Goal: Transaction & Acquisition: Purchase product/service

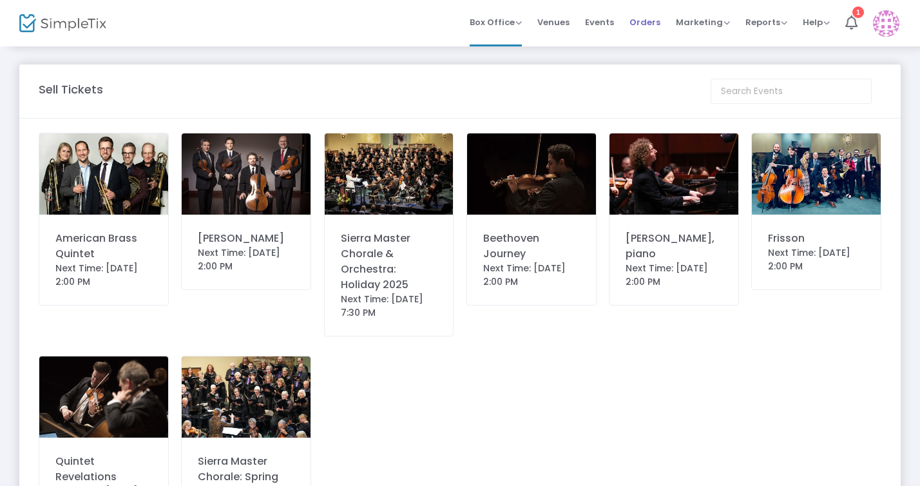
click at [644, 23] on span "Orders" at bounding box center [645, 22] width 31 height 33
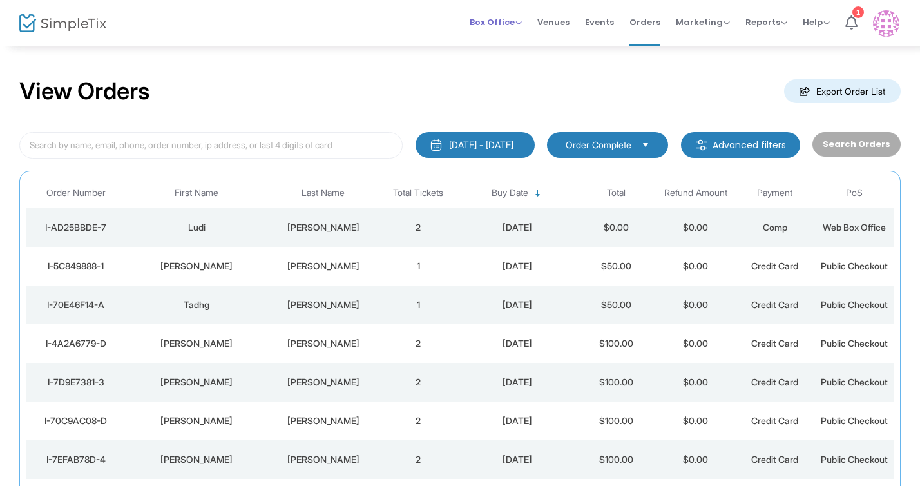
click at [518, 21] on span "Box Office" at bounding box center [496, 22] width 52 height 12
click at [509, 45] on li "Sell Tickets" at bounding box center [516, 43] width 92 height 25
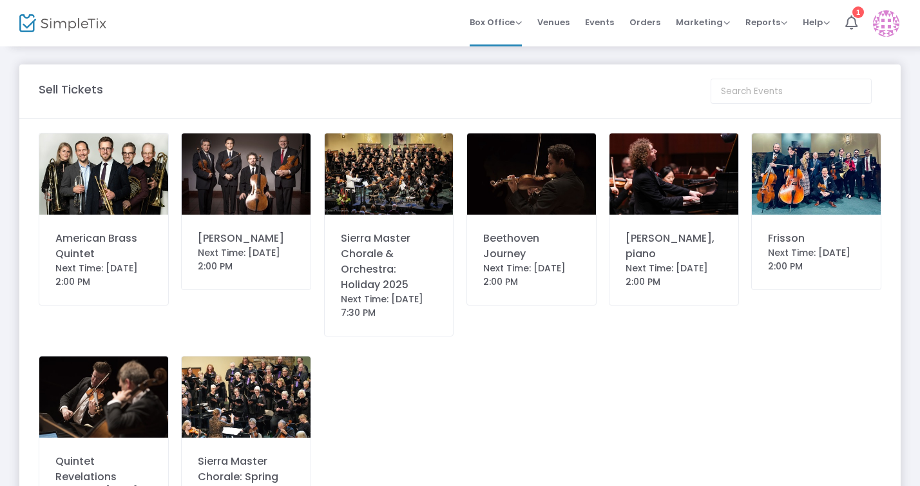
click at [121, 180] on img at bounding box center [103, 173] width 129 height 81
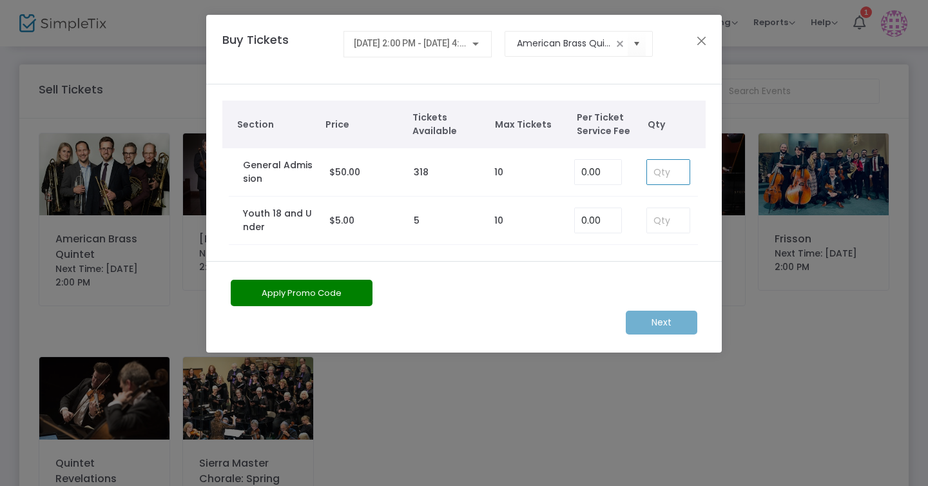
click at [663, 171] on input at bounding box center [668, 172] width 43 height 24
type input "2"
click at [658, 324] on m-button "Next" at bounding box center [662, 323] width 72 height 24
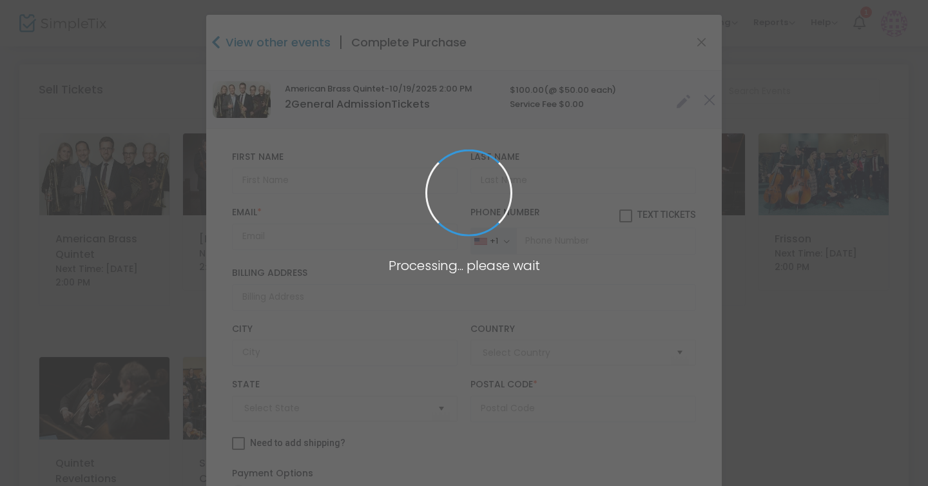
type input "[GEOGRAPHIC_DATA]"
type input "[US_STATE]"
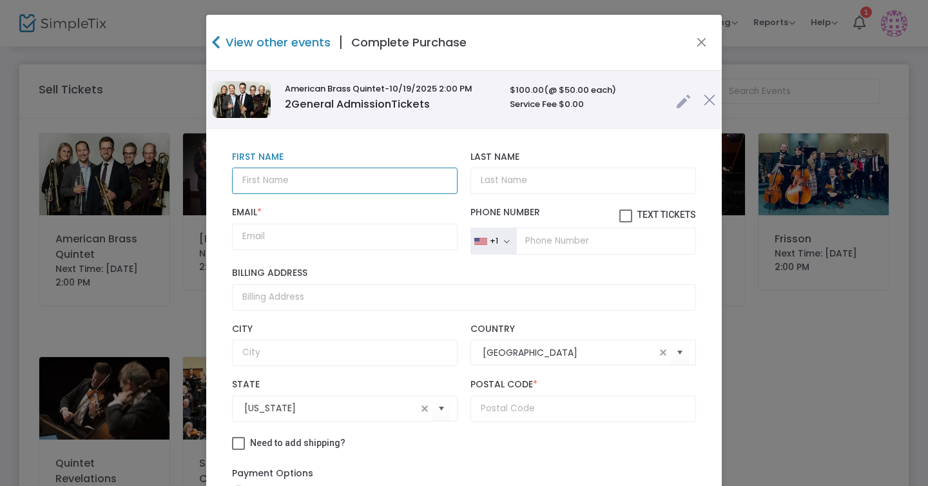
click at [372, 185] on input "text" at bounding box center [345, 181] width 226 height 26
type input "[PERSON_NAME]"
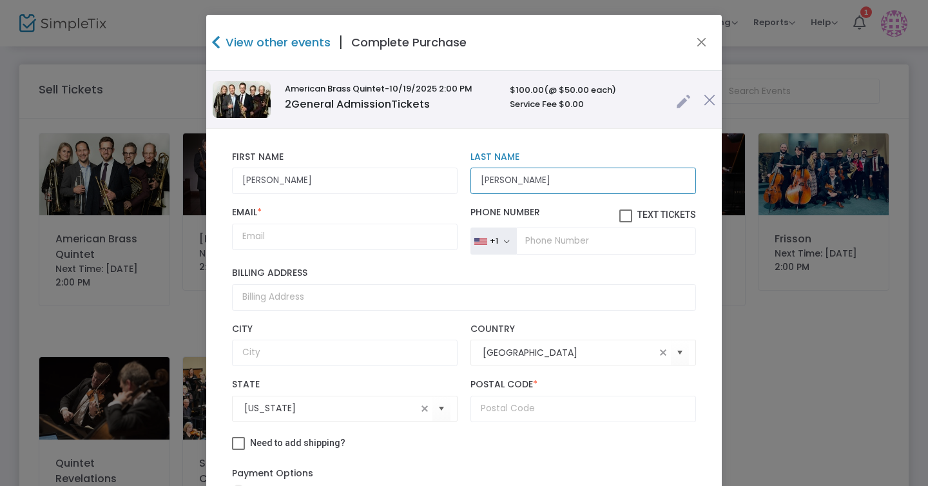
type input "[PERSON_NAME]"
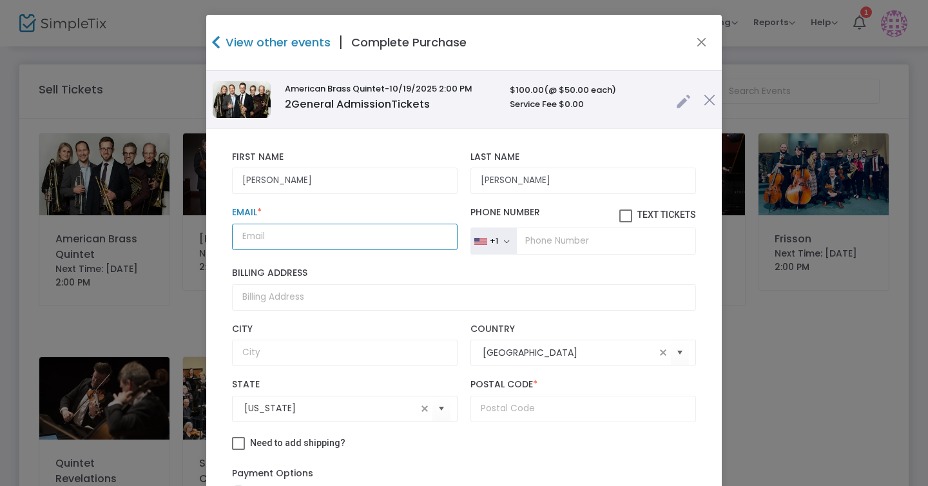
paste input "[EMAIL_ADDRESS][DOMAIN_NAME]"
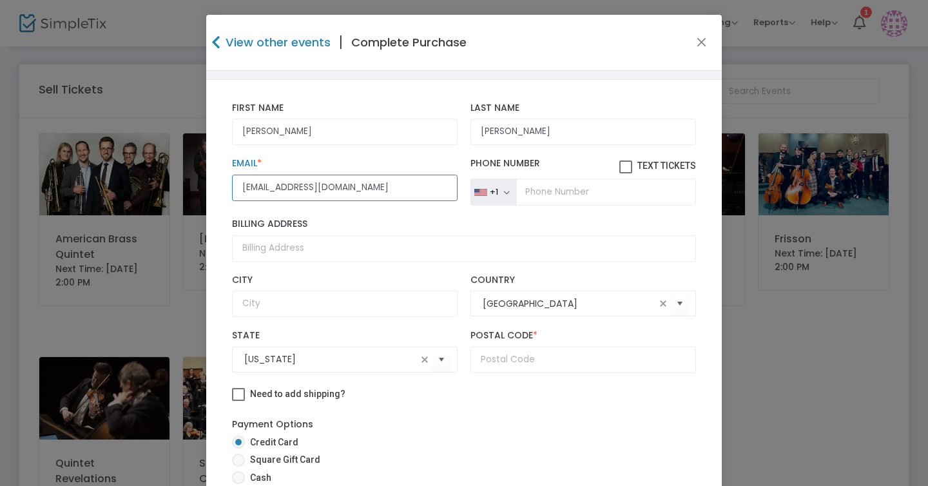
type input "[EMAIL_ADDRESS][DOMAIN_NAME]"
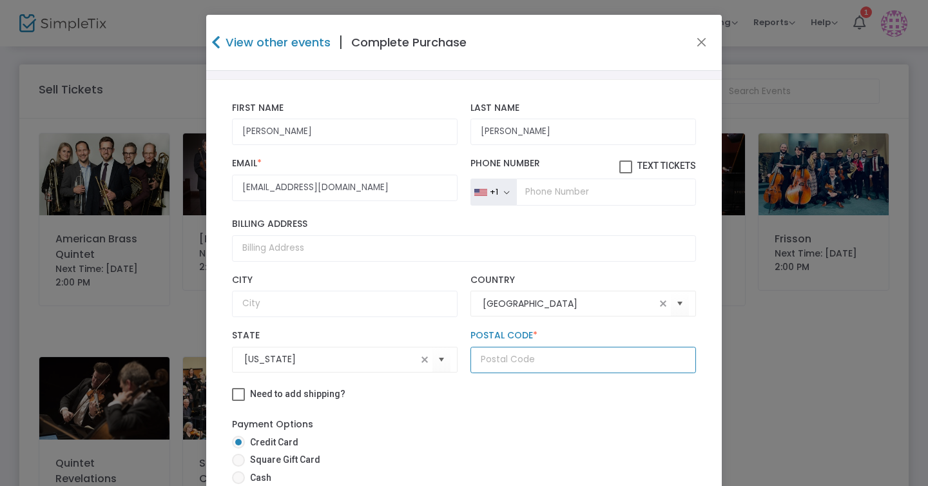
click at [491, 362] on input "text" at bounding box center [583, 360] width 226 height 26
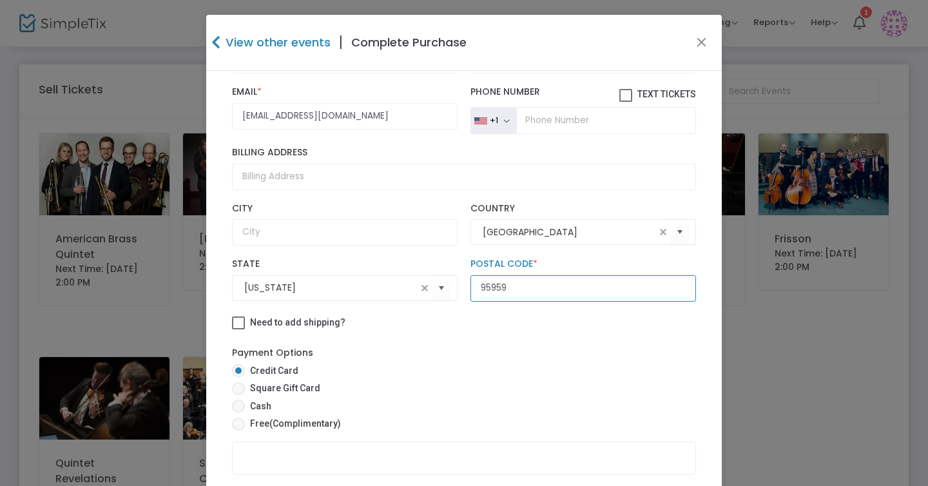
type input "95959"
click at [236, 423] on span at bounding box center [238, 424] width 13 height 13
click at [238, 431] on input "Free (Complimentary)" at bounding box center [238, 431] width 1 height 1
radio input "true"
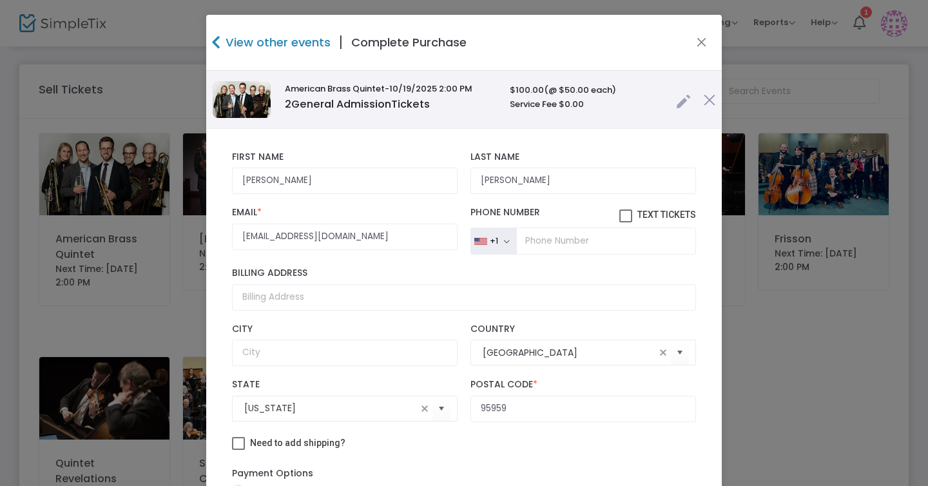
scroll to position [59, 0]
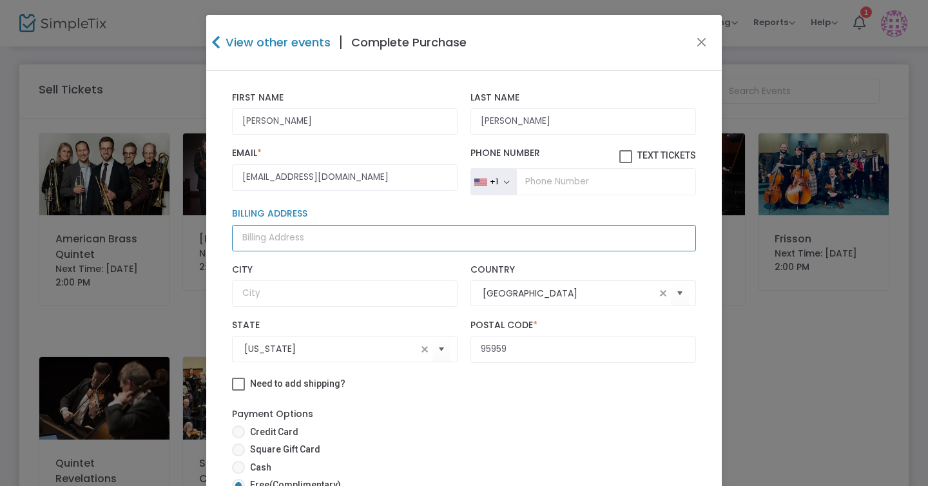
click at [338, 237] on input "Billing Address" at bounding box center [464, 238] width 464 height 26
type input "[STREET_ADDRESS][PERSON_NAME]"
type input "[US_STATE][GEOGRAPHIC_DATA]"
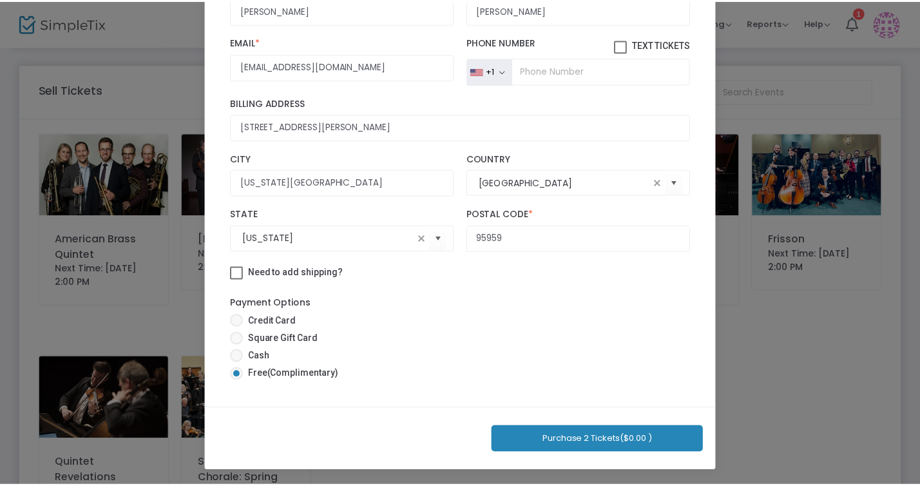
scroll to position [0, 0]
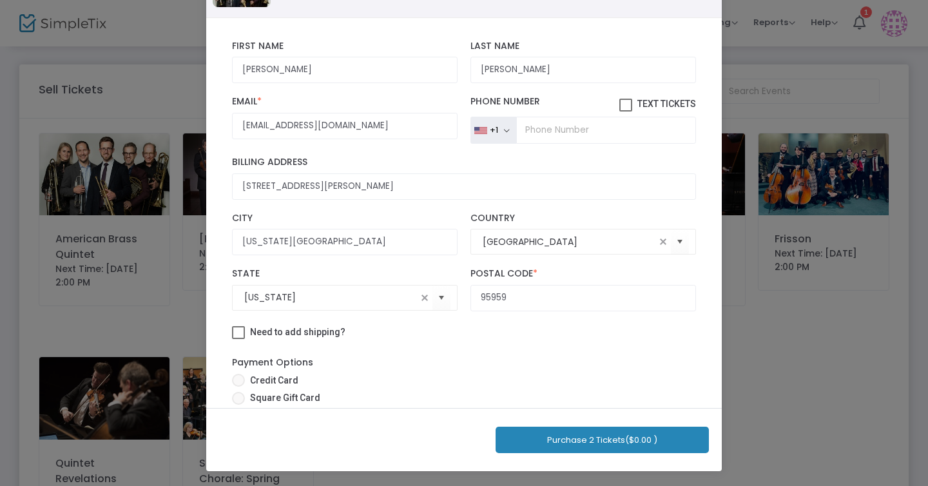
click at [594, 440] on button "Purchase 2 Tickets ($0.00 )" at bounding box center [602, 440] width 213 height 26
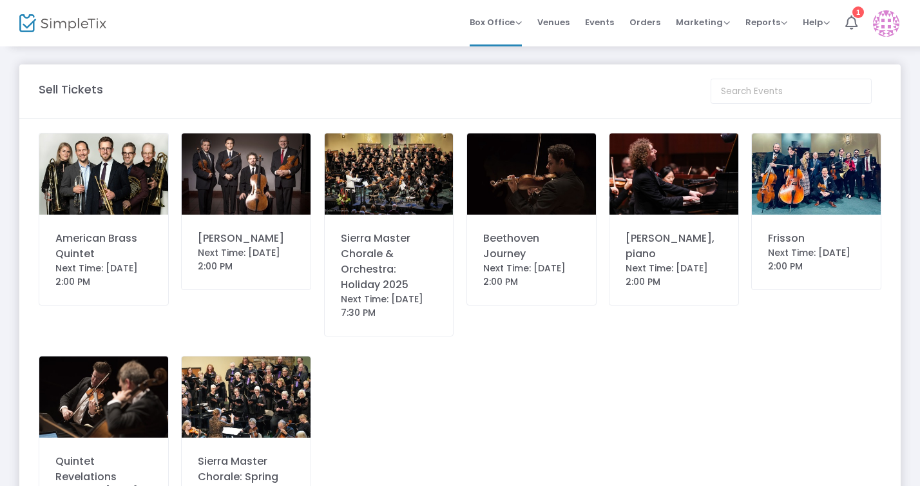
click at [102, 171] on img at bounding box center [103, 173] width 129 height 81
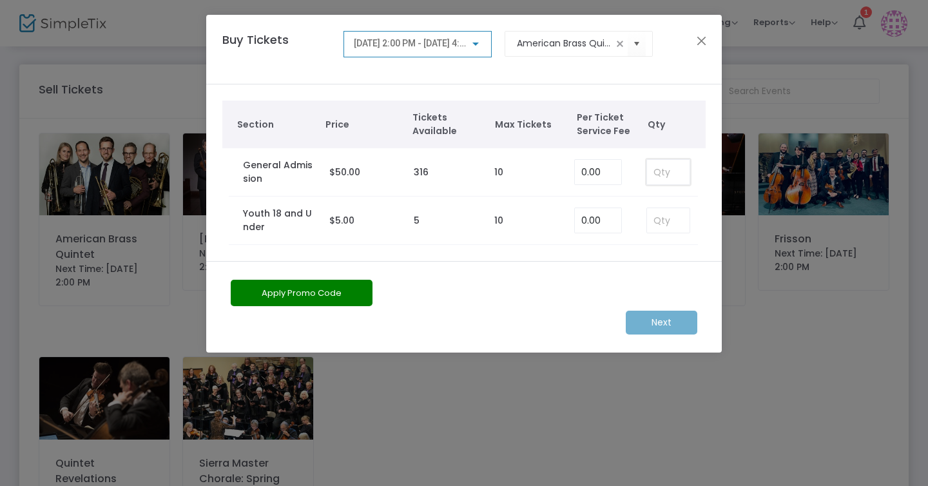
click at [663, 176] on input at bounding box center [668, 172] width 43 height 24
type input "2"
click at [648, 320] on m-button "Next" at bounding box center [662, 323] width 72 height 24
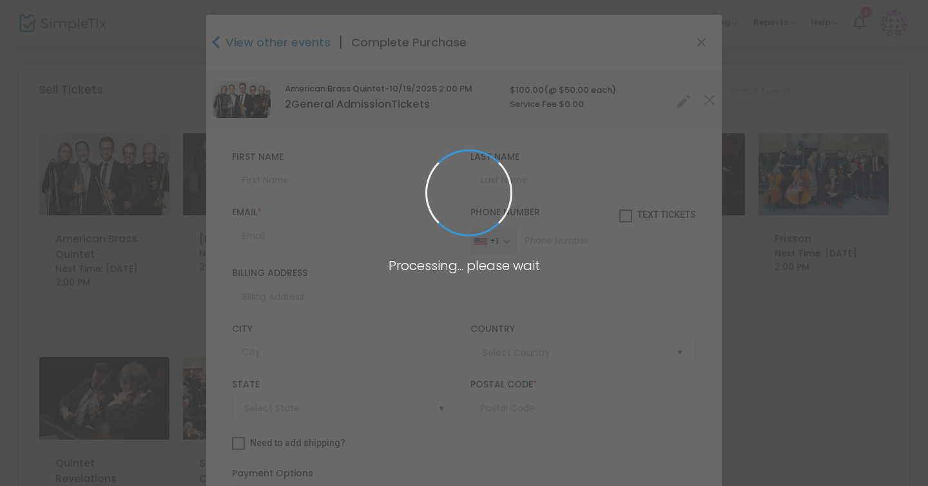
type input "[GEOGRAPHIC_DATA]"
type input "[US_STATE]"
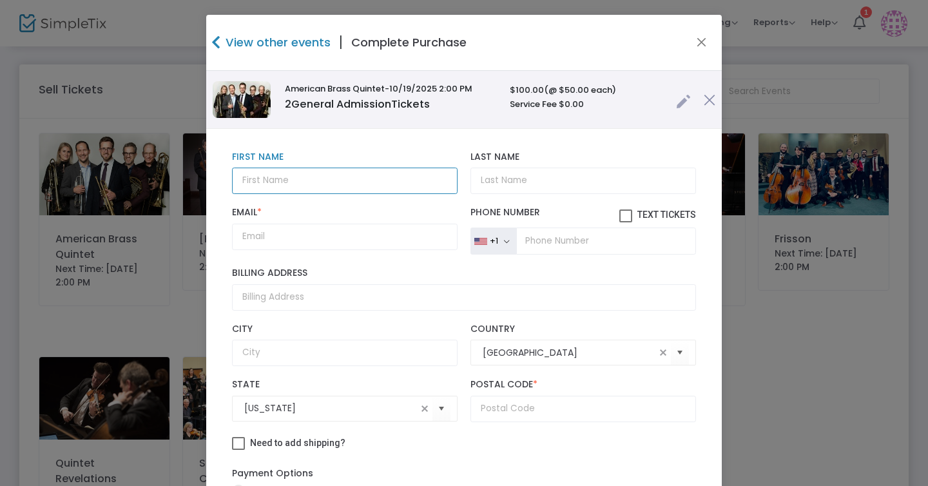
click at [356, 180] on input "text" at bounding box center [345, 181] width 226 height 26
type input "[PERSON_NAME]"
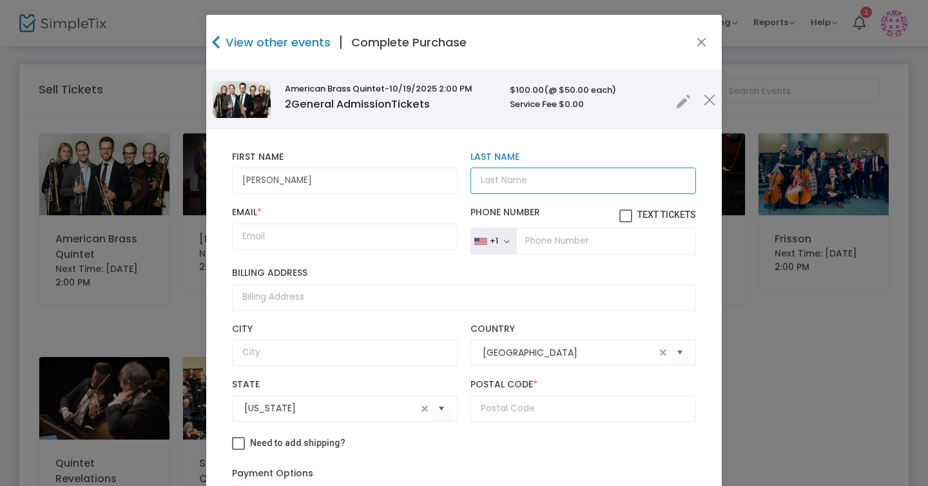
type input "A"
type input "[PERSON_NAME]"
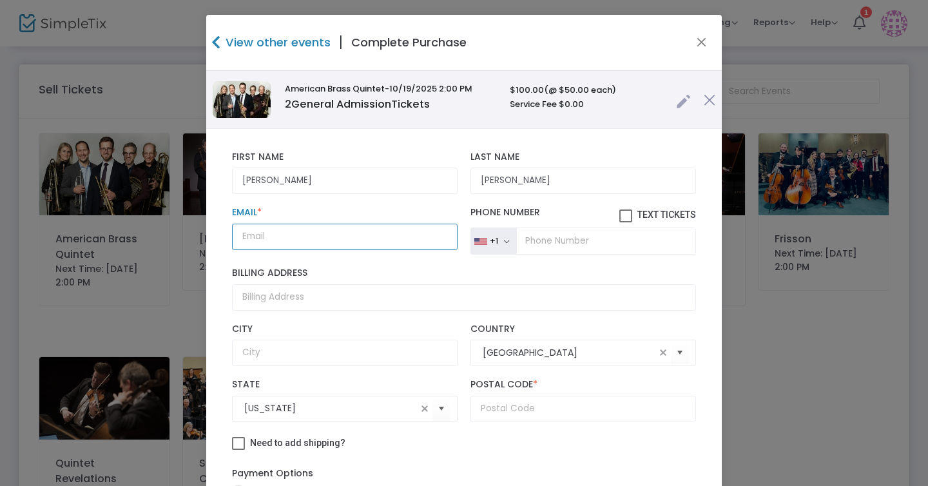
paste input "[EMAIL_ADDRESS][DOMAIN_NAME]"
type input "[EMAIL_ADDRESS][DOMAIN_NAME]"
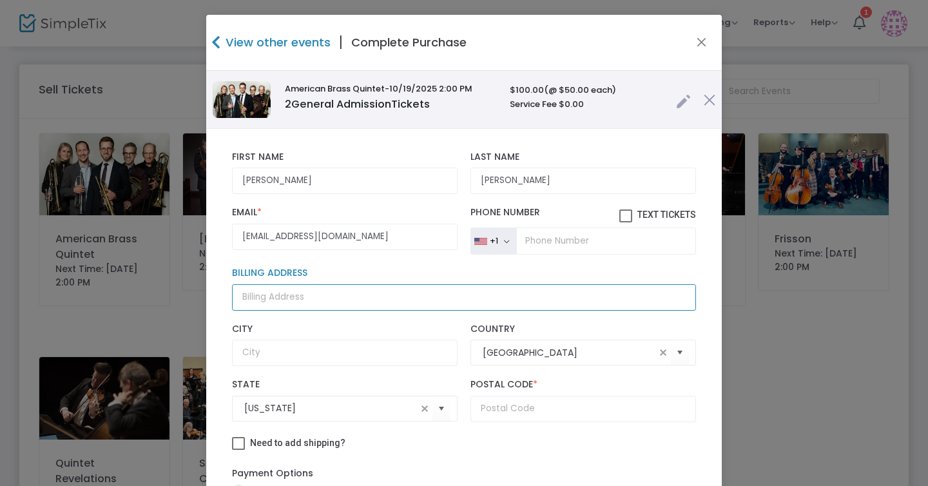
click at [438, 298] on input "Billing Address" at bounding box center [464, 297] width 464 height 26
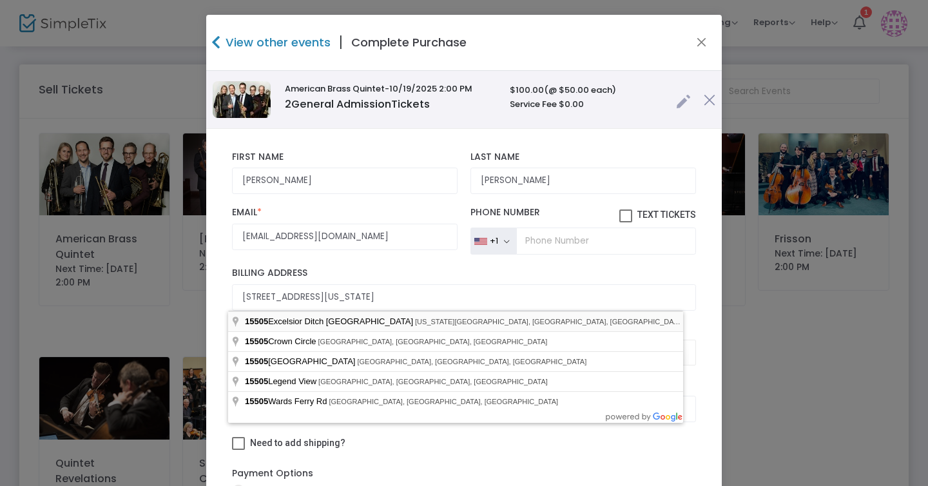
type input "[STREET_ADDRESS]"
type input "[US_STATE][GEOGRAPHIC_DATA]"
type input "95959"
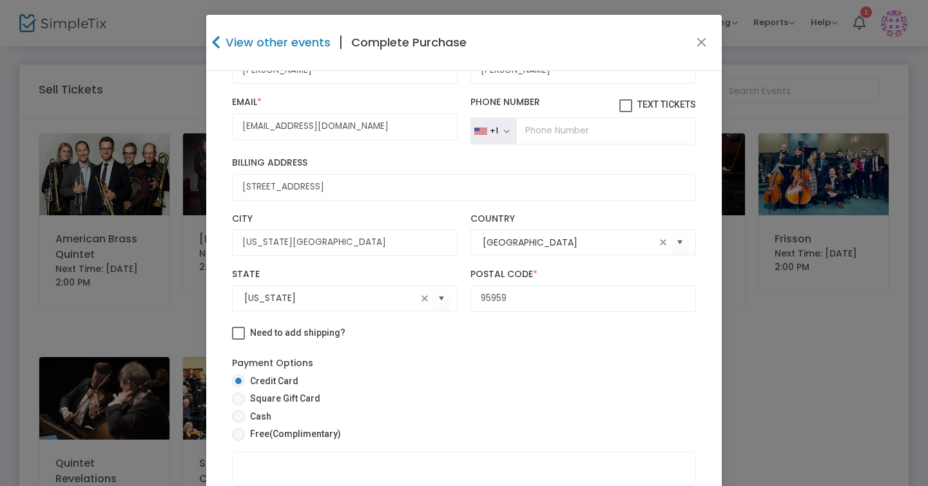
scroll to position [113, 0]
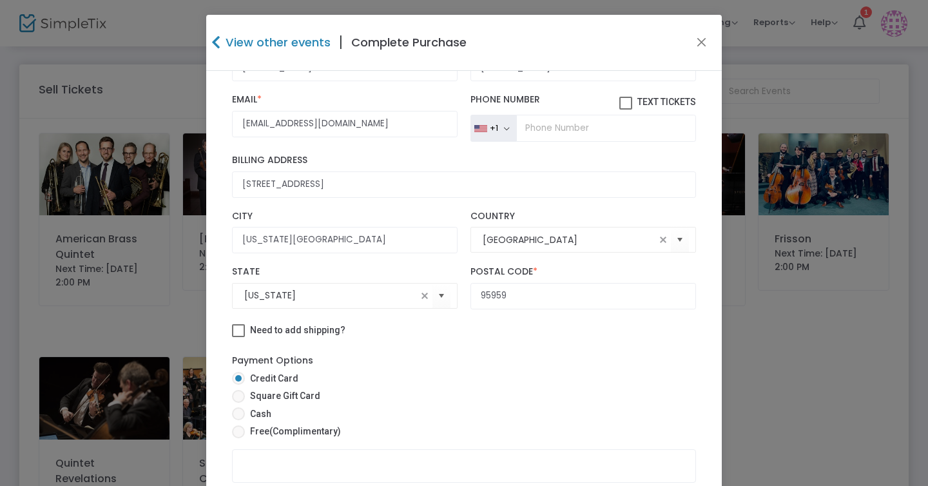
click at [261, 431] on span "Free (Complimentary)" at bounding box center [293, 432] width 96 height 14
click at [238, 438] on input "Free (Complimentary)" at bounding box center [238, 438] width 1 height 1
radio input "true"
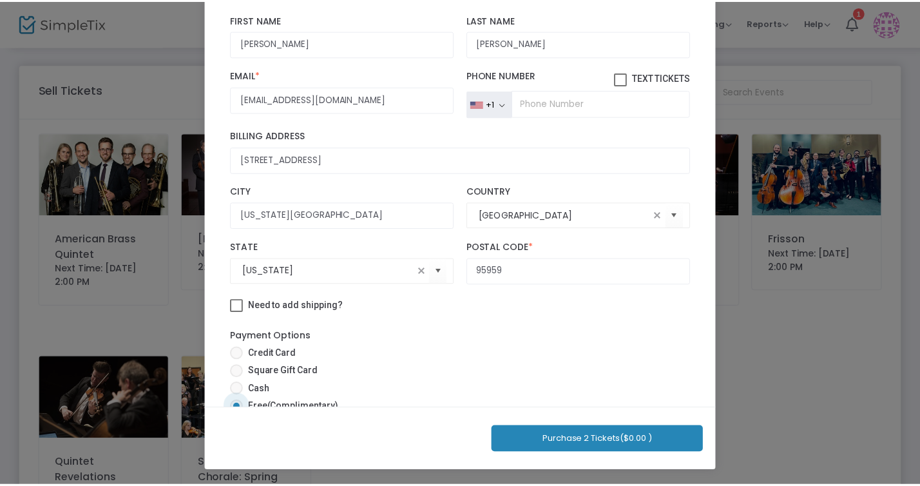
scroll to position [0, 0]
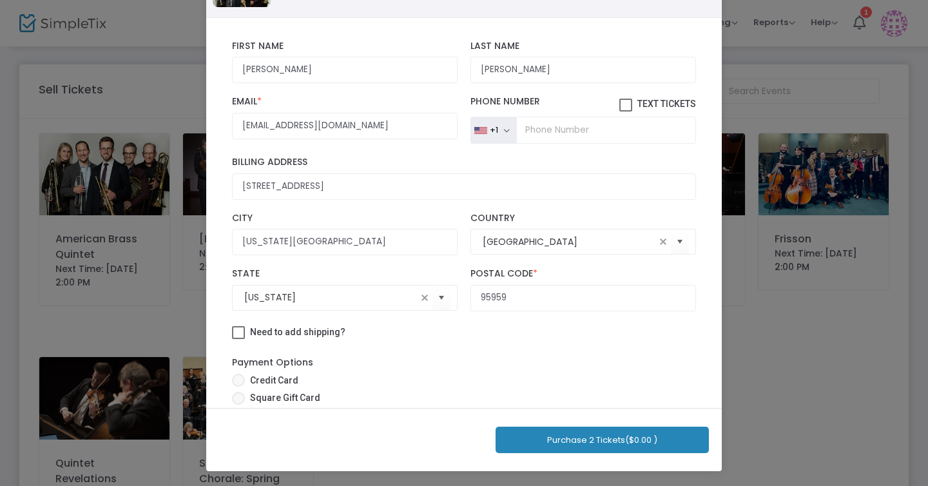
click at [562, 435] on button "Purchase 2 Tickets ($0.00 )" at bounding box center [602, 440] width 213 height 26
